Goal: Task Accomplishment & Management: Use online tool/utility

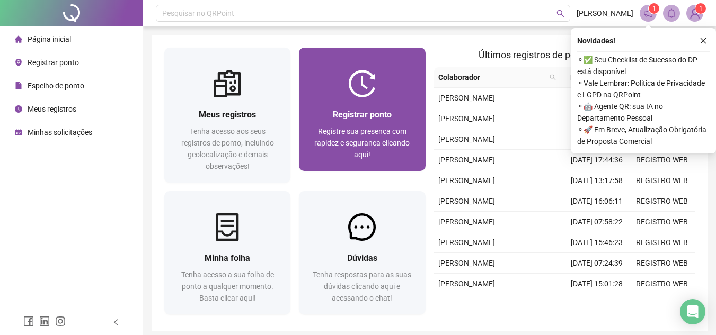
click at [319, 92] on div at bounding box center [362, 84] width 126 height 28
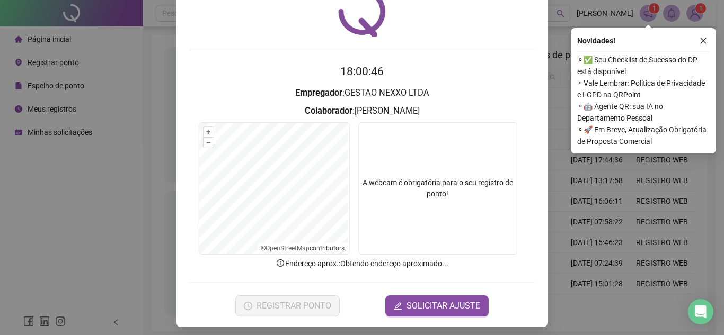
scroll to position [55, 0]
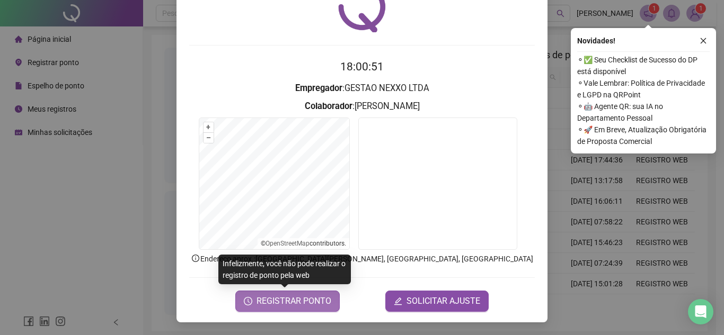
click at [279, 306] on span "REGISTRAR PONTO" at bounding box center [293, 301] width 75 height 13
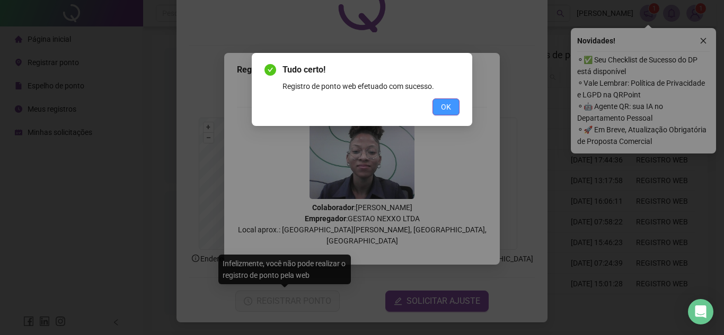
click at [447, 114] on button "OK" at bounding box center [445, 107] width 27 height 17
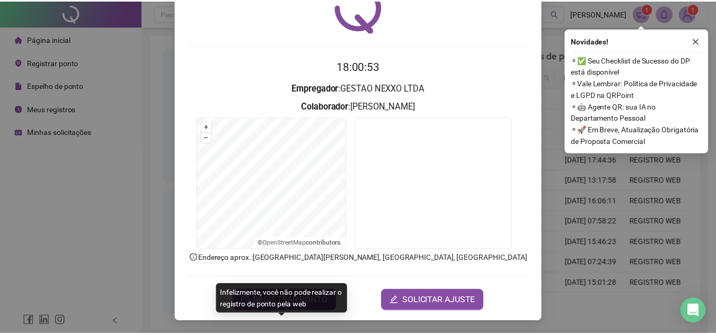
scroll to position [0, 0]
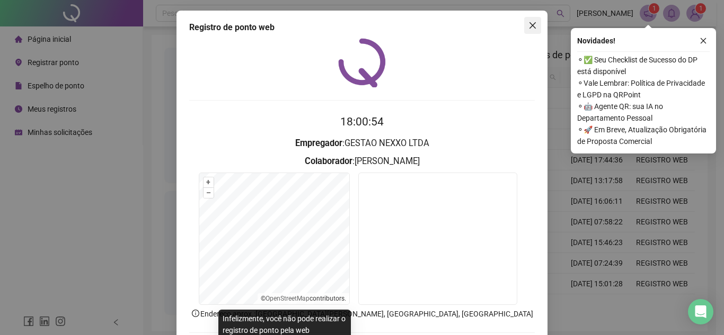
click at [534, 29] on span "Close" at bounding box center [532, 25] width 17 height 8
